Goal: Obtain resource: Obtain resource

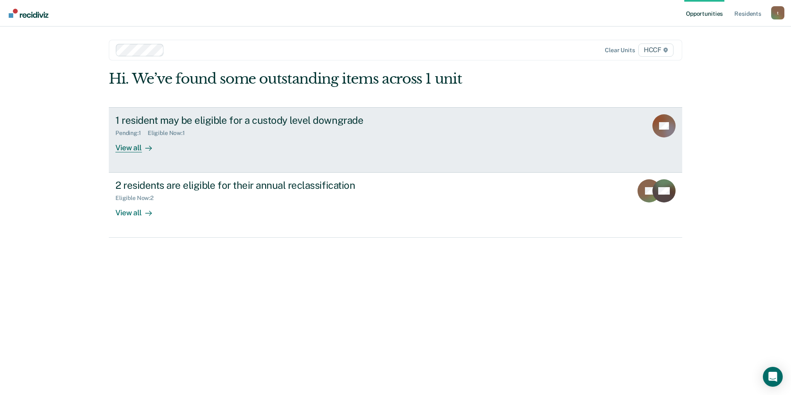
click at [136, 148] on div "View all" at bounding box center [138, 144] width 46 height 16
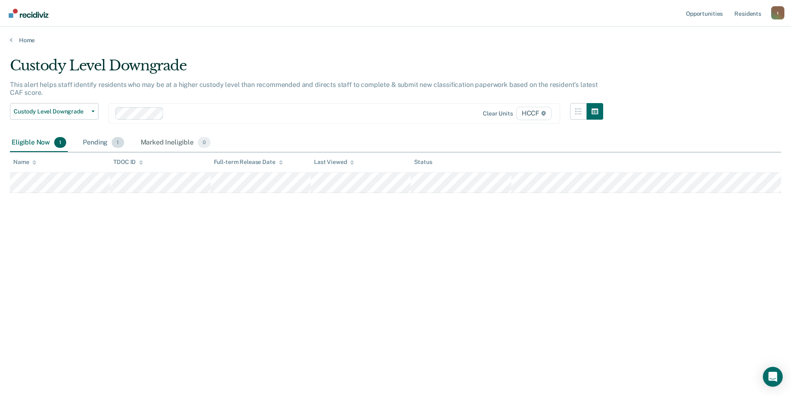
click at [110, 141] on div "Pending 1" at bounding box center [103, 143] width 44 height 18
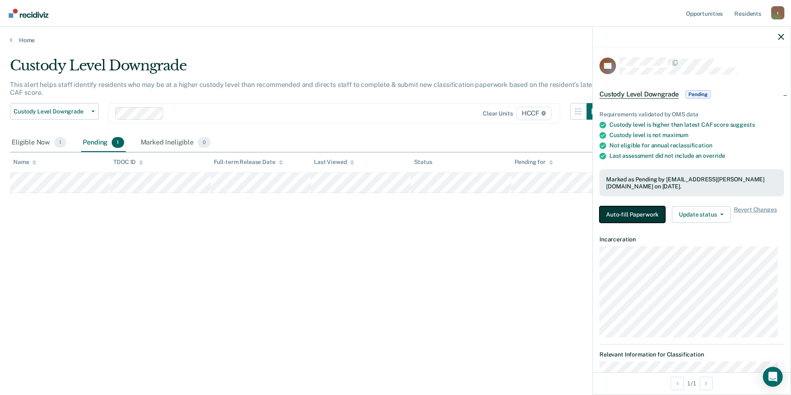
click at [381, 214] on button "Auto-fill Paperwork" at bounding box center [632, 214] width 66 height 17
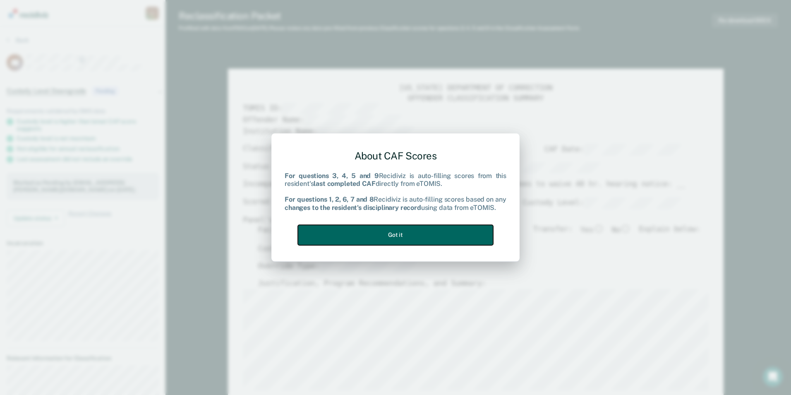
click at [381, 237] on button "Got it" at bounding box center [395, 235] width 195 height 20
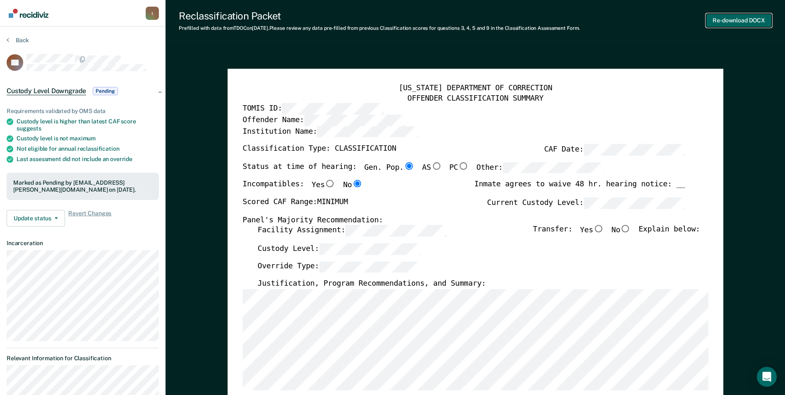
click at [381, 18] on button "Re-download DOCX" at bounding box center [739, 21] width 66 height 14
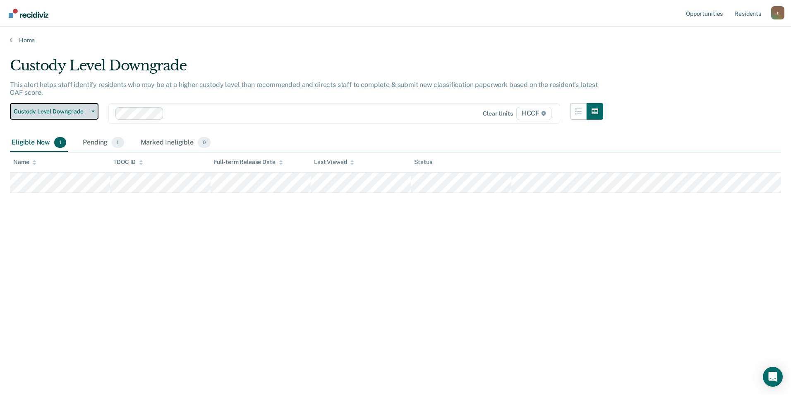
click at [71, 115] on button "Custody Level Downgrade" at bounding box center [54, 111] width 89 height 17
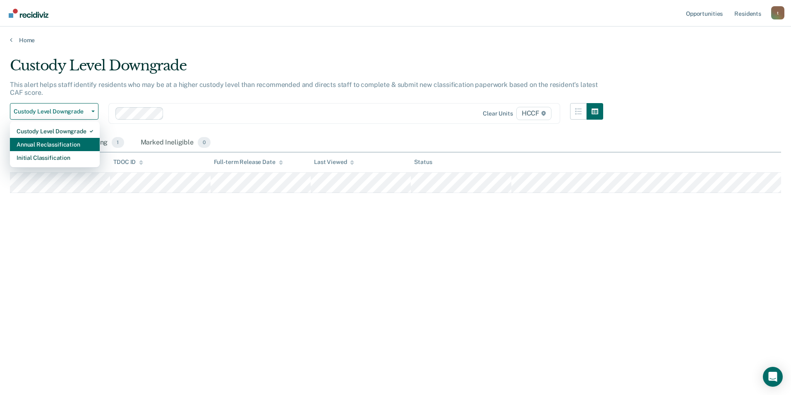
click at [62, 145] on div "Annual Reclassification" at bounding box center [55, 144] width 77 height 13
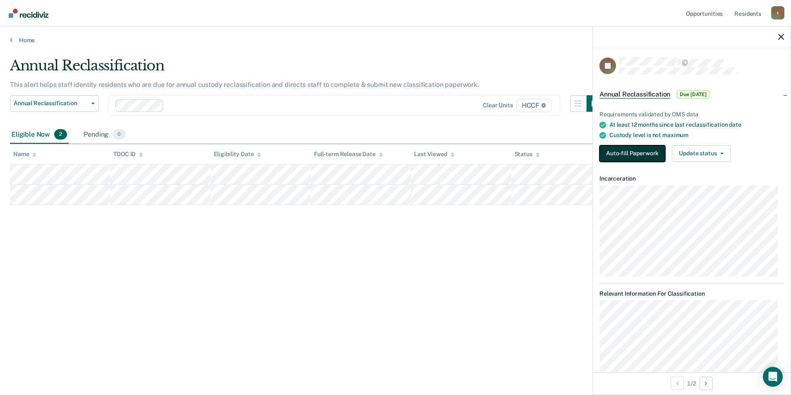
click at [381, 154] on button "Auto-fill Paperwork" at bounding box center [632, 153] width 66 height 17
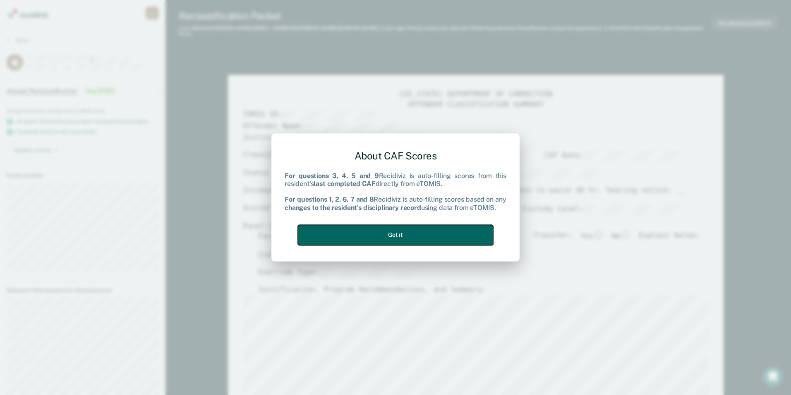
click at [381, 233] on button "Got it" at bounding box center [395, 235] width 195 height 20
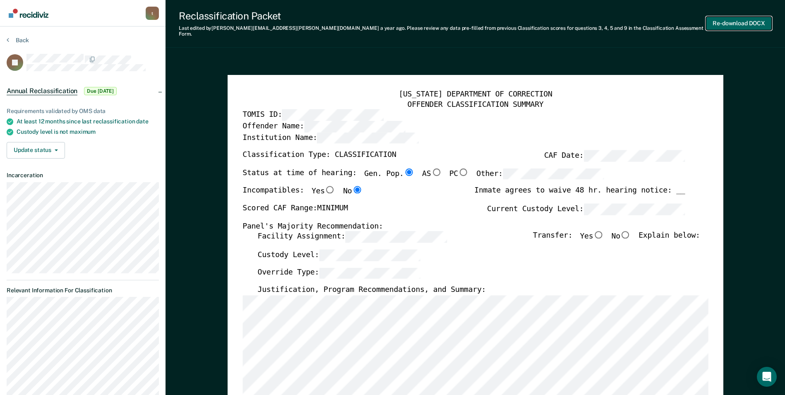
click at [381, 19] on button "Re-download DOCX" at bounding box center [739, 24] width 66 height 14
type textarea "x"
